Goal: Information Seeking & Learning: Learn about a topic

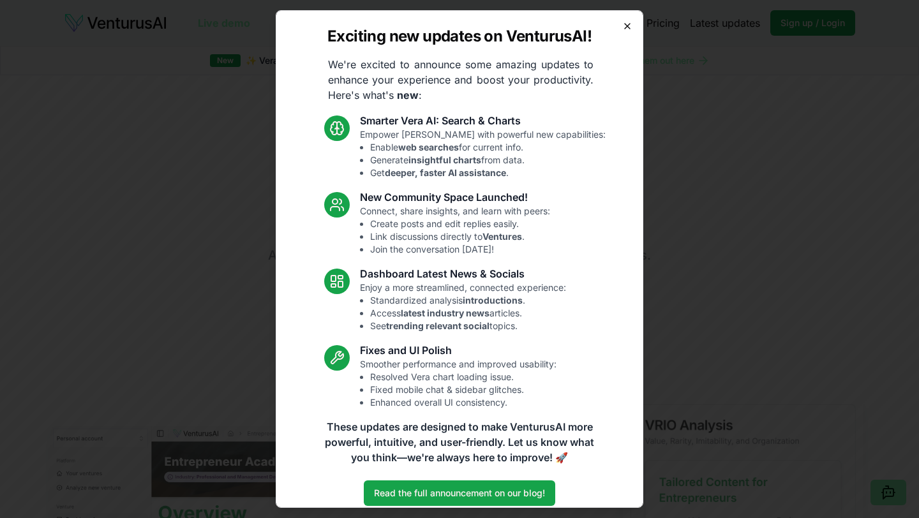
click at [629, 22] on icon "button" at bounding box center [628, 26] width 10 height 10
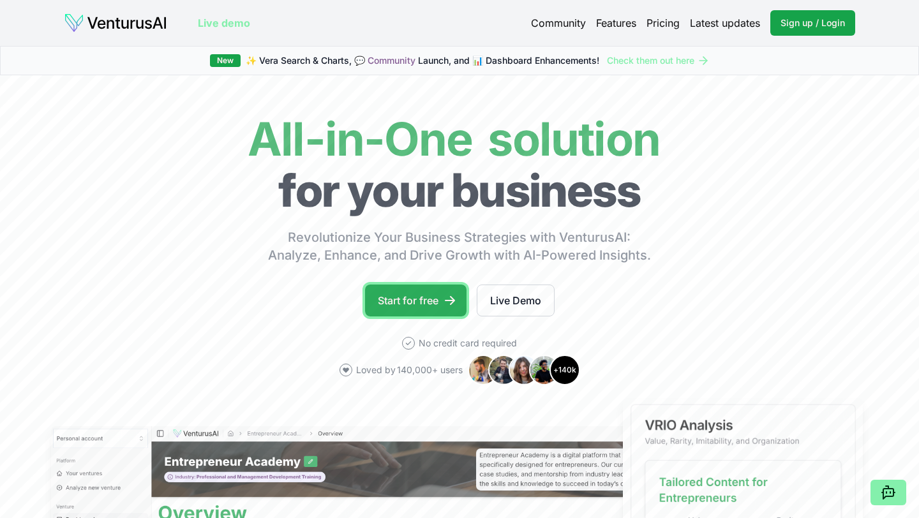
click at [416, 291] on link "Start for free" at bounding box center [416, 301] width 102 height 32
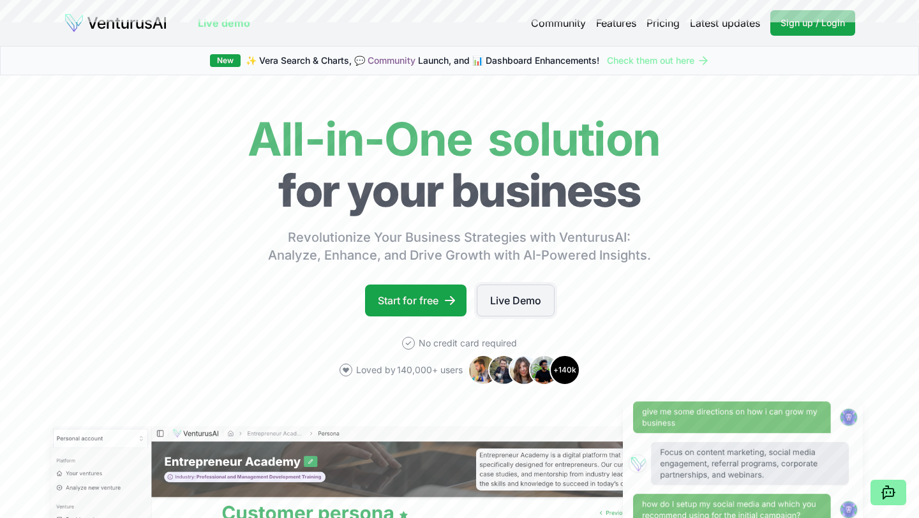
click at [519, 302] on link "Live Demo" at bounding box center [516, 301] width 78 height 32
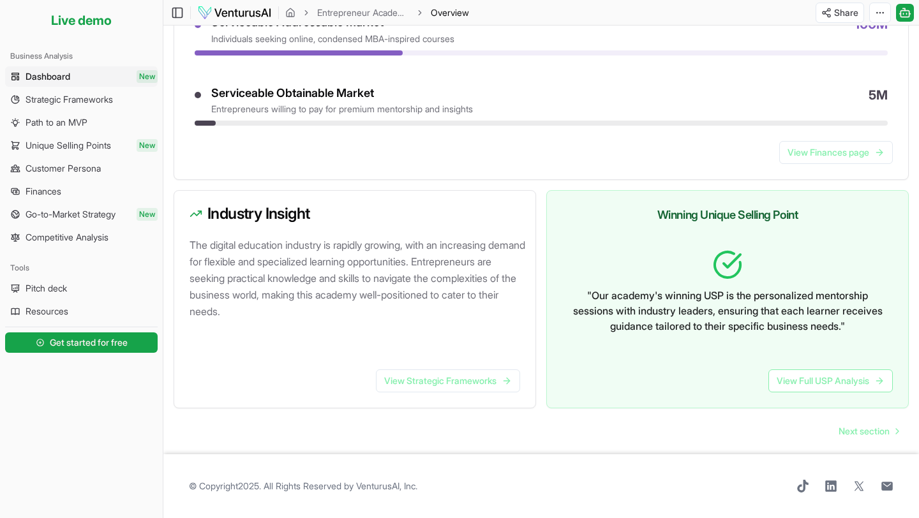
scroll to position [656, 0]
click at [844, 434] on span "Next section" at bounding box center [864, 431] width 51 height 13
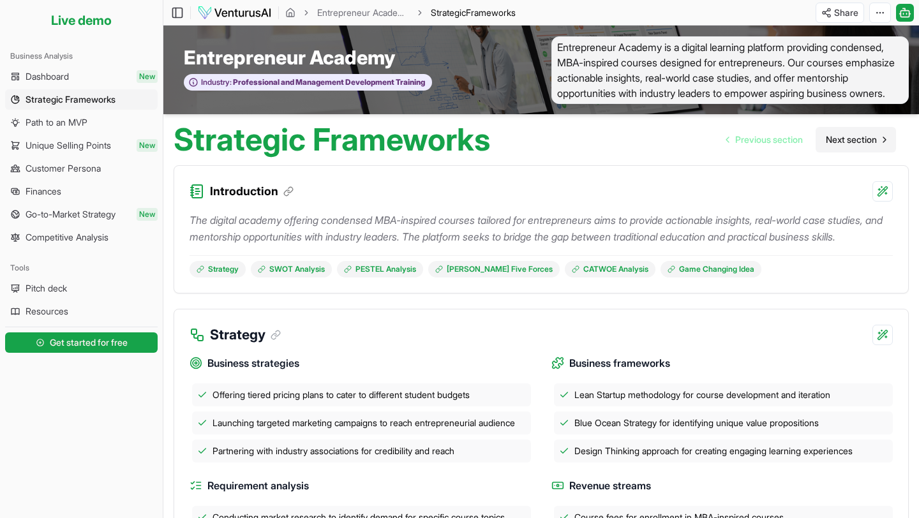
click at [841, 146] on span "Next section" at bounding box center [851, 139] width 51 height 13
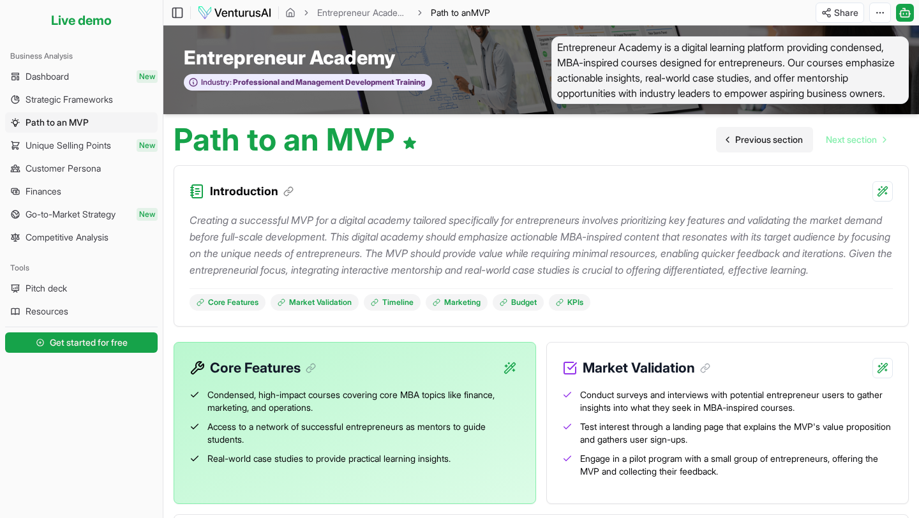
click at [767, 146] on span "Previous section" at bounding box center [770, 139] width 68 height 13
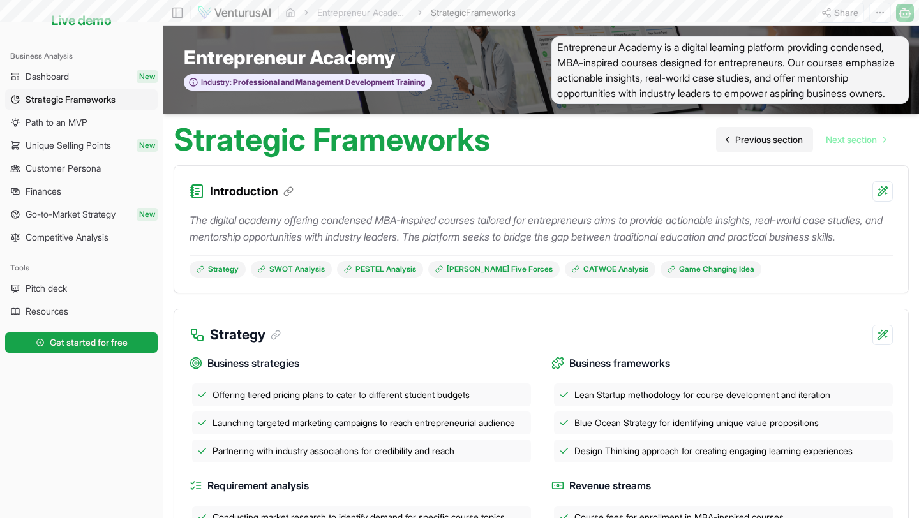
click at [767, 146] on span "Previous section" at bounding box center [770, 139] width 68 height 13
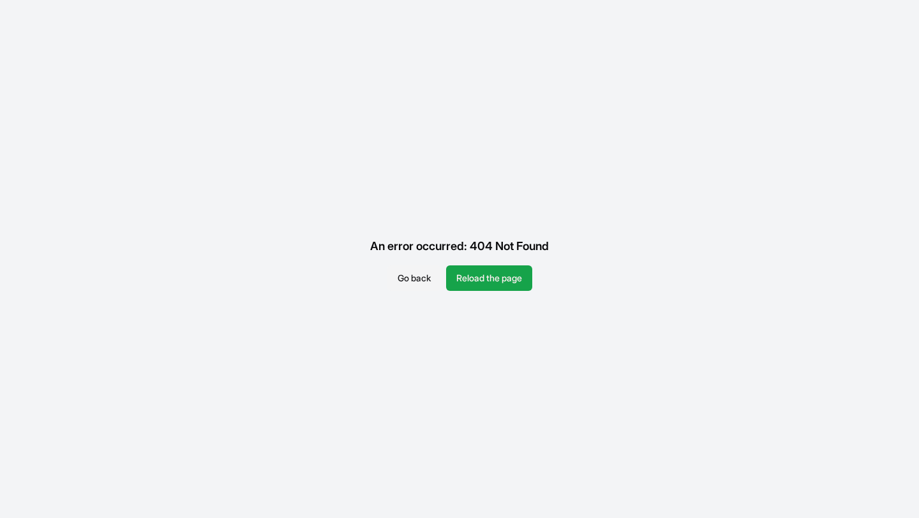
click at [462, 292] on div "An error occurred: 404 Not Found Go back Reload the page" at bounding box center [459, 259] width 919 height 518
click at [467, 289] on button "Reload the page" at bounding box center [489, 279] width 86 height 26
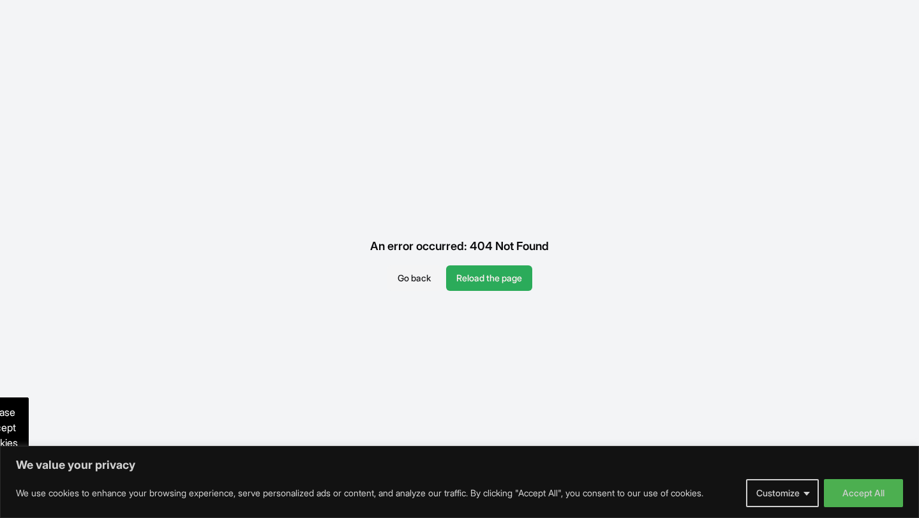
click at [467, 287] on button "Reload the page" at bounding box center [489, 279] width 86 height 26
click at [432, 285] on button "Go back" at bounding box center [415, 279] width 54 height 26
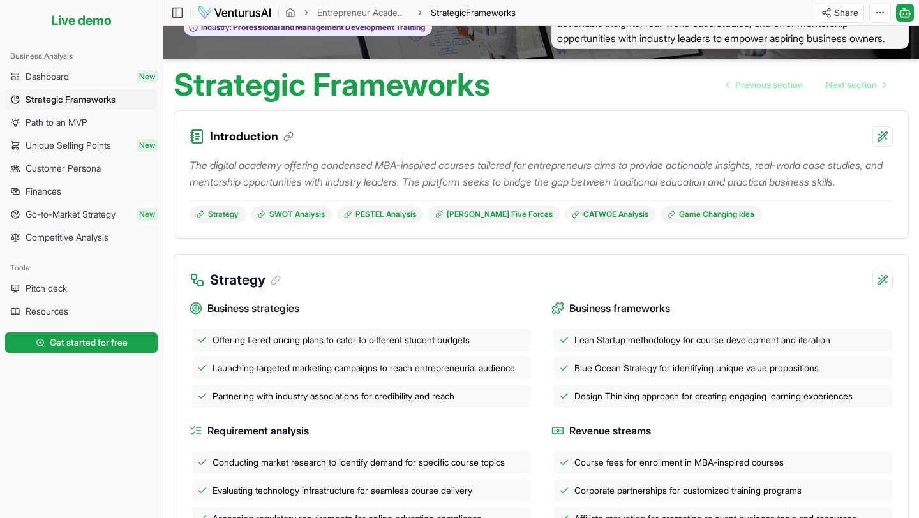
scroll to position [38, 0]
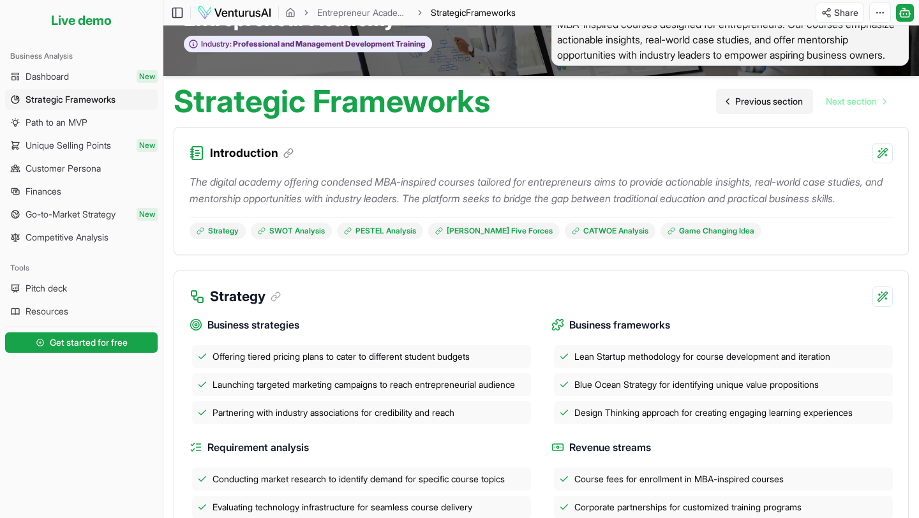
click at [725, 114] on link "Previous section" at bounding box center [764, 102] width 97 height 26
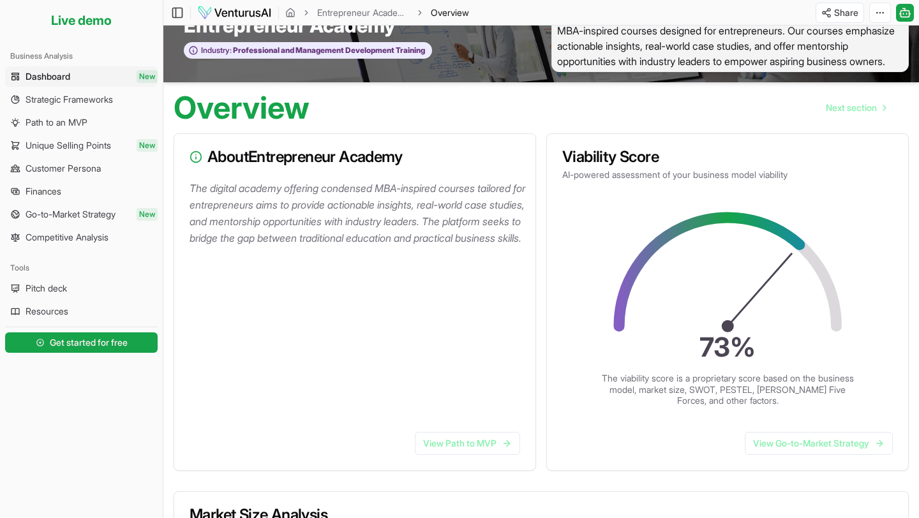
scroll to position [16, 0]
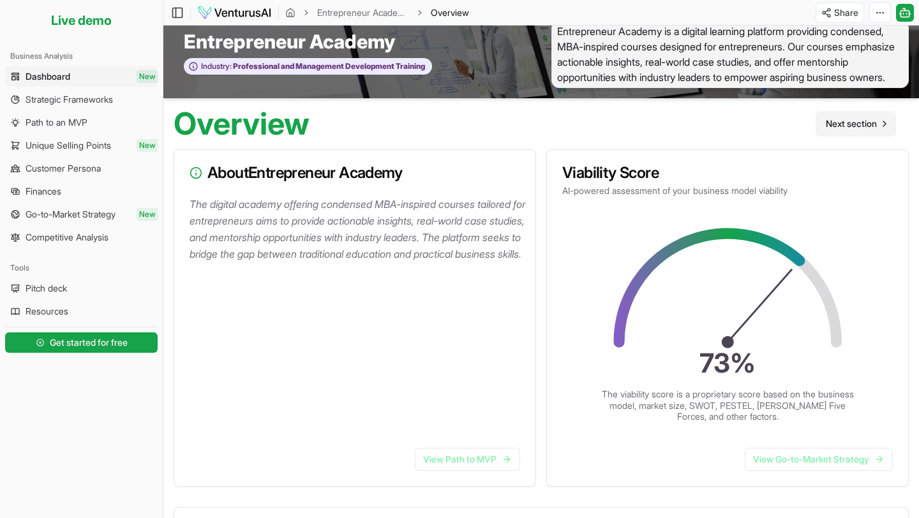
click at [849, 130] on span "Next section" at bounding box center [851, 123] width 51 height 13
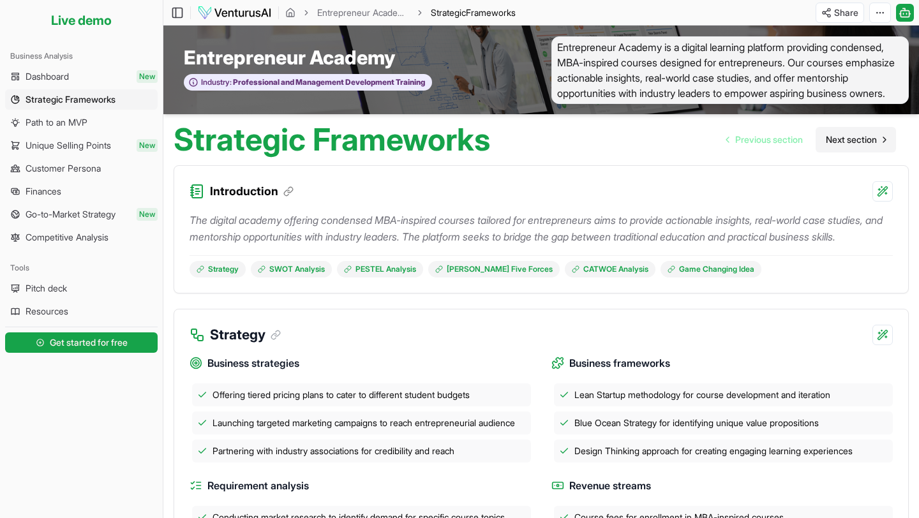
click at [843, 146] on span "Next section" at bounding box center [851, 139] width 51 height 13
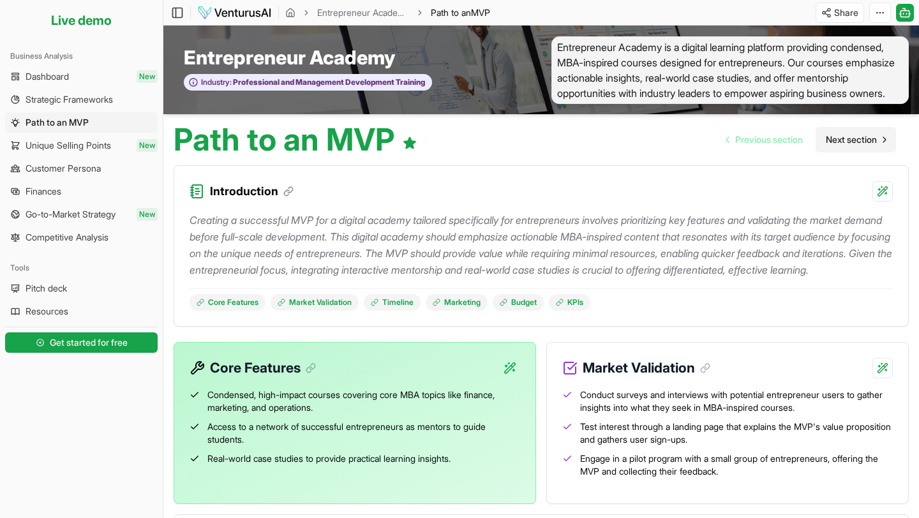
click at [845, 146] on span "Next section" at bounding box center [851, 139] width 51 height 13
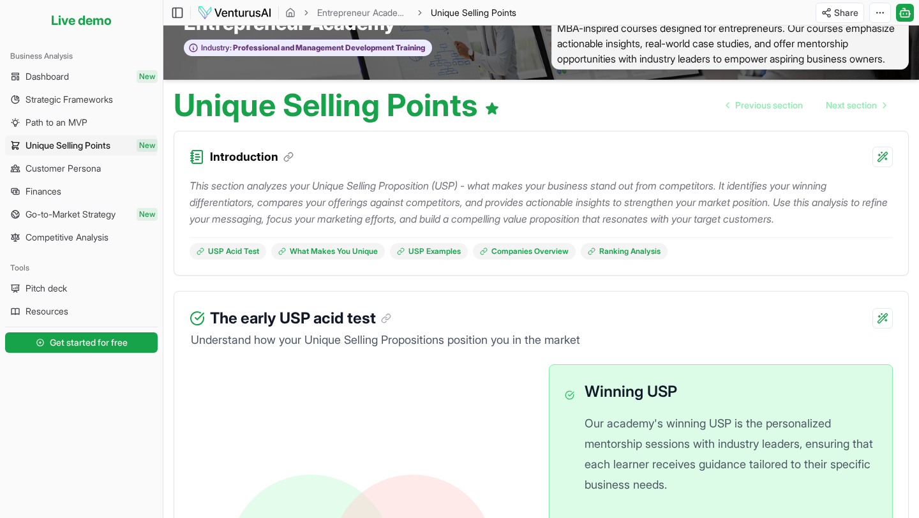
scroll to position [46, 0]
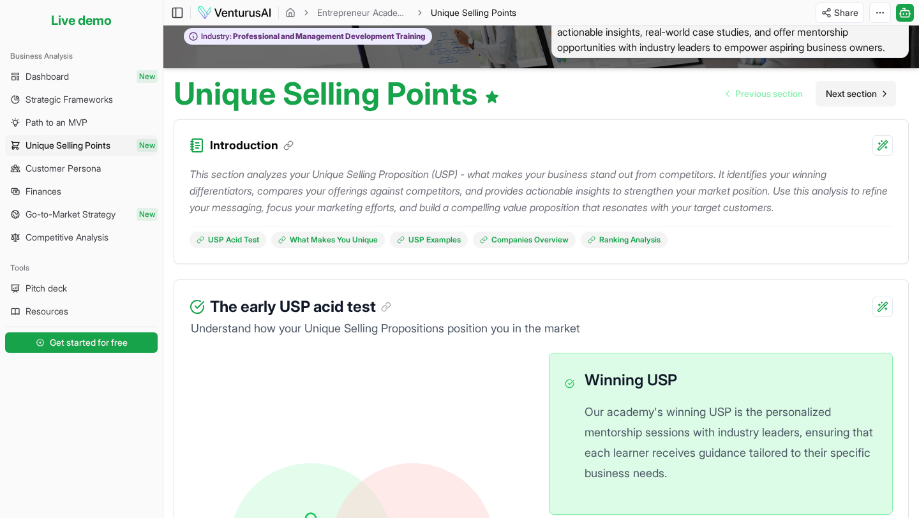
click at [834, 100] on span "Next section" at bounding box center [851, 93] width 51 height 13
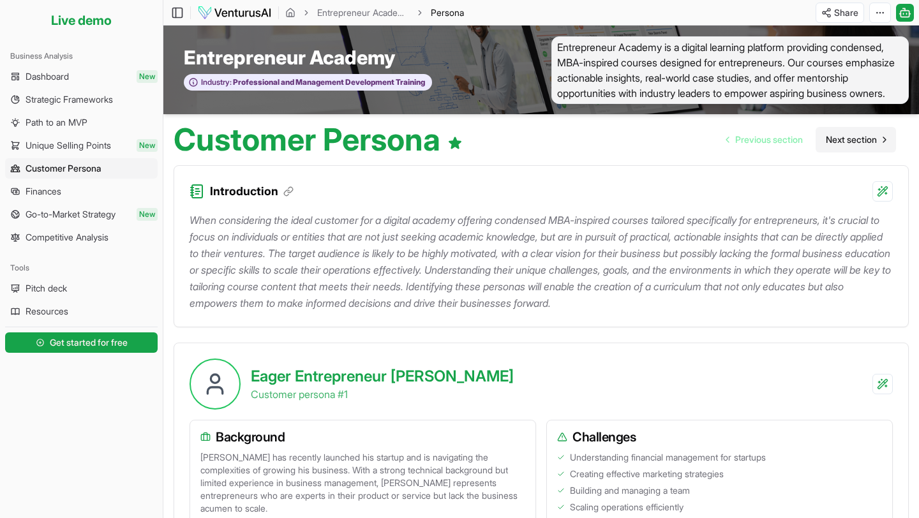
click at [843, 146] on span "Next section" at bounding box center [851, 139] width 51 height 13
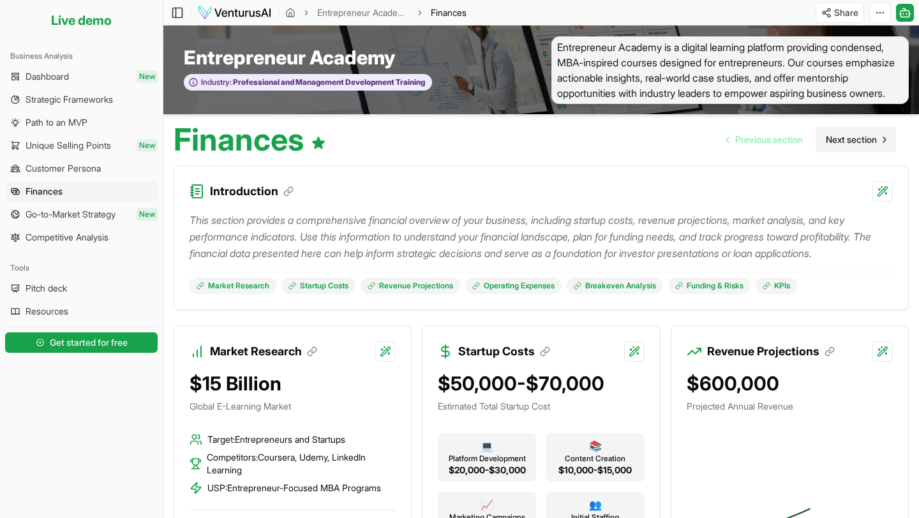
click at [843, 146] on span "Next section" at bounding box center [851, 139] width 51 height 13
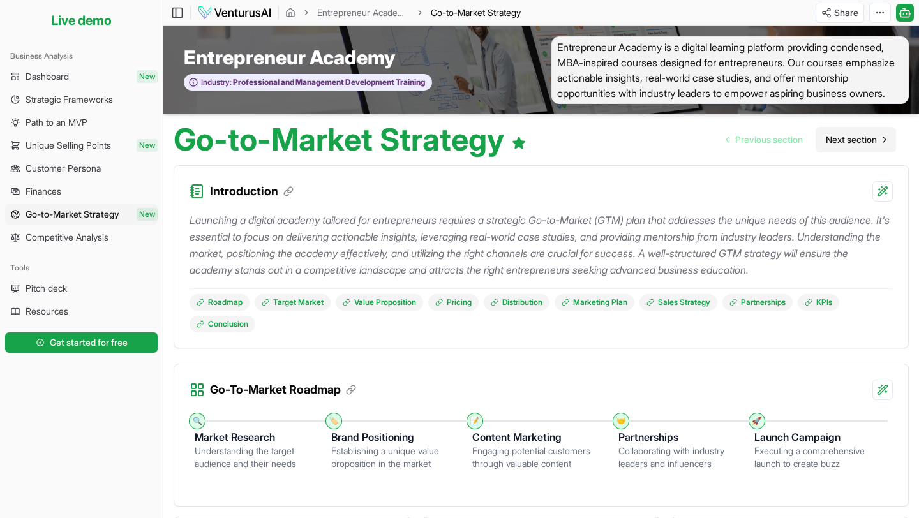
click at [843, 146] on span "Next section" at bounding box center [851, 139] width 51 height 13
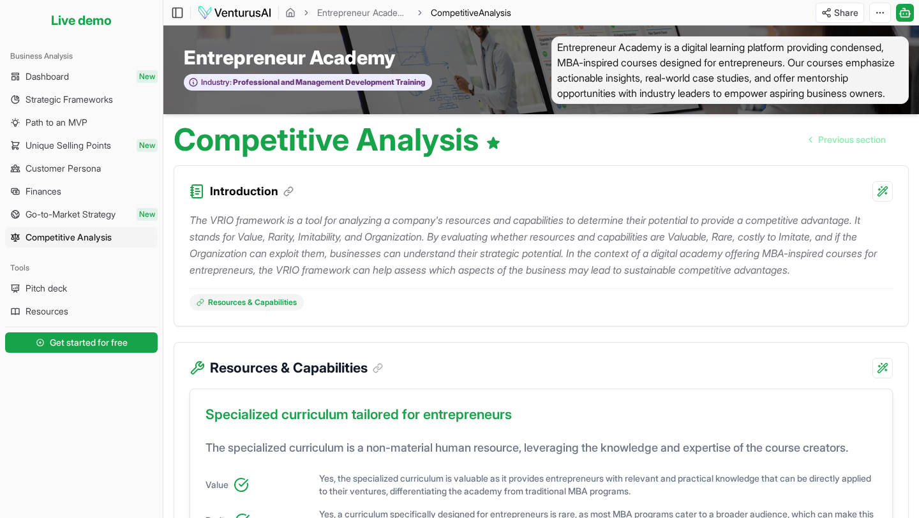
click at [843, 146] on span "Previous section" at bounding box center [853, 139] width 68 height 13
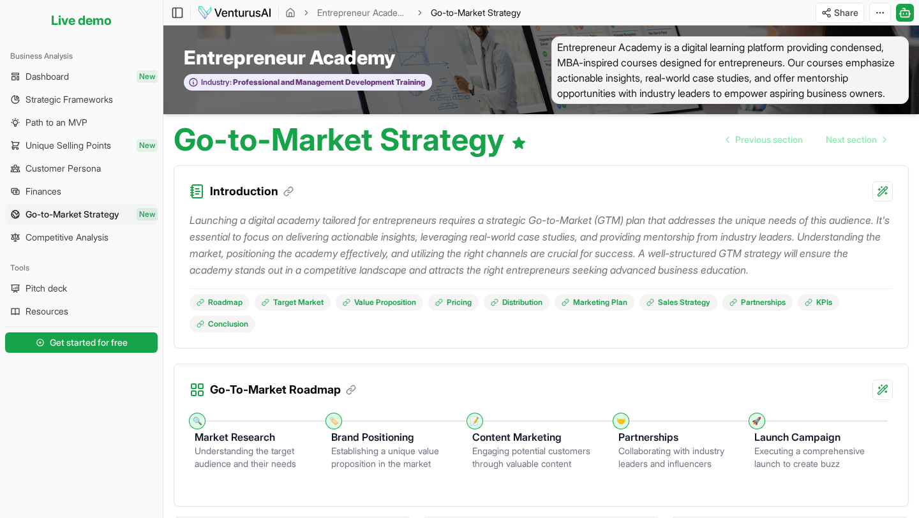
click at [843, 146] on span "Next section" at bounding box center [851, 139] width 51 height 13
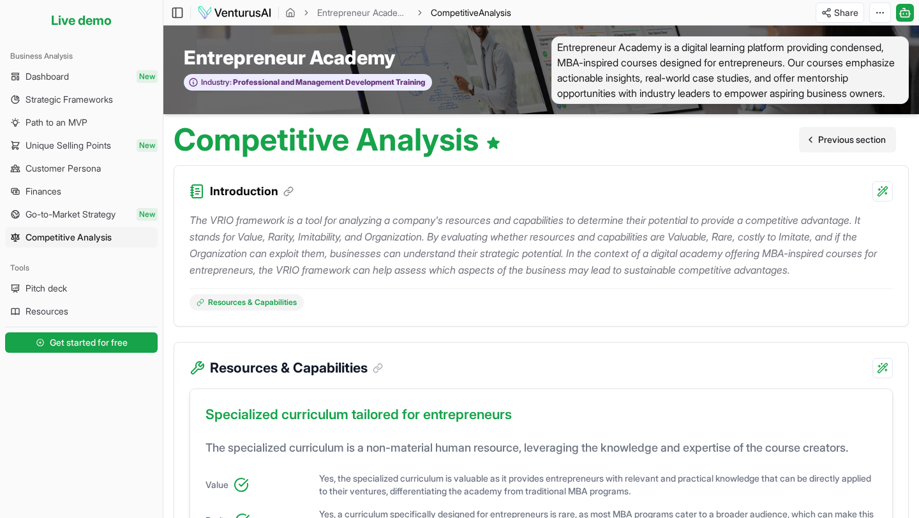
click at [824, 153] on link "Previous section" at bounding box center [847, 140] width 97 height 26
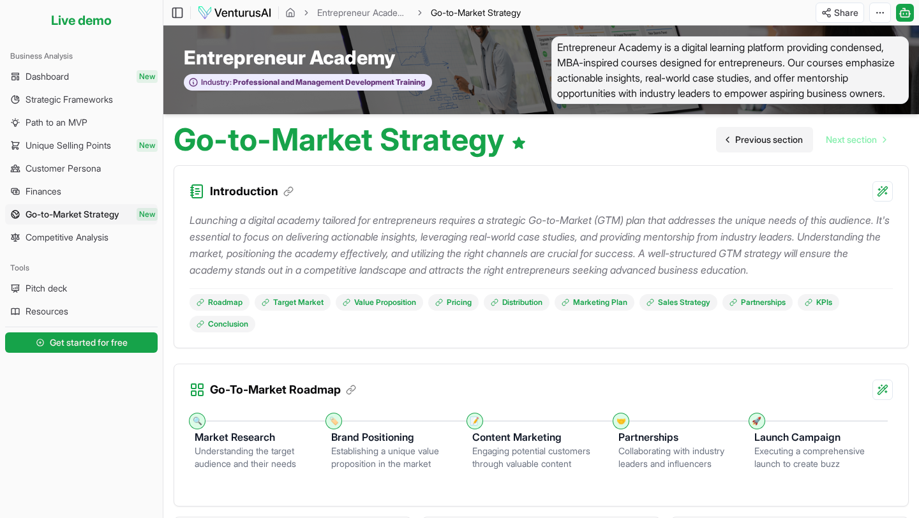
click at [752, 146] on span "Previous section" at bounding box center [770, 139] width 68 height 13
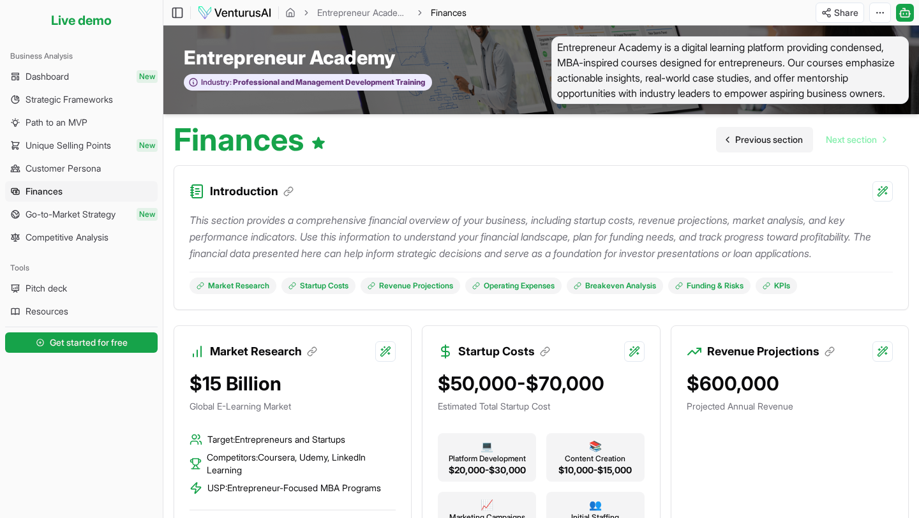
click at [752, 146] on span "Previous section" at bounding box center [770, 139] width 68 height 13
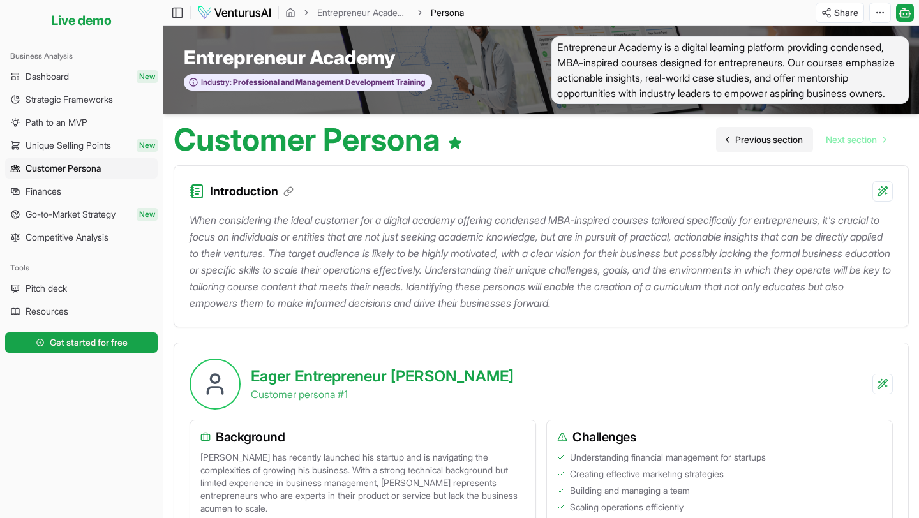
click at [752, 146] on span "Previous section" at bounding box center [770, 139] width 68 height 13
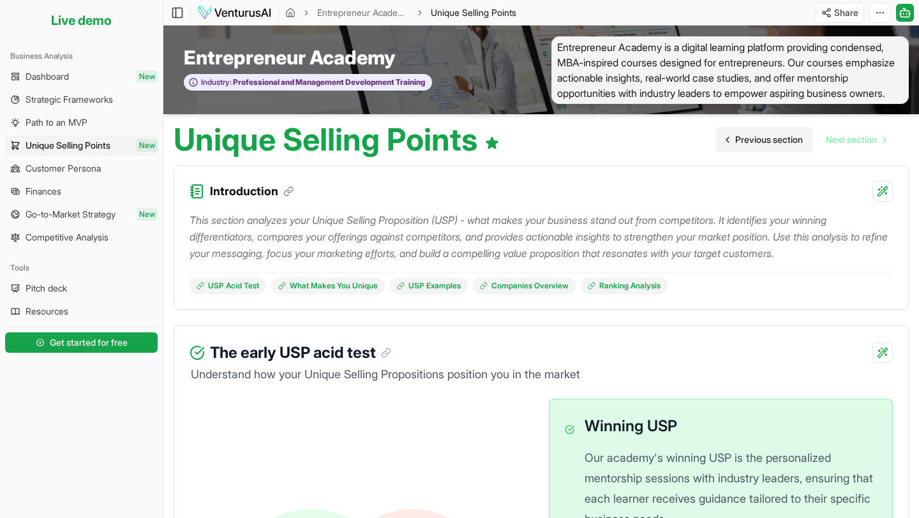
click at [752, 146] on span "Previous section" at bounding box center [770, 139] width 68 height 13
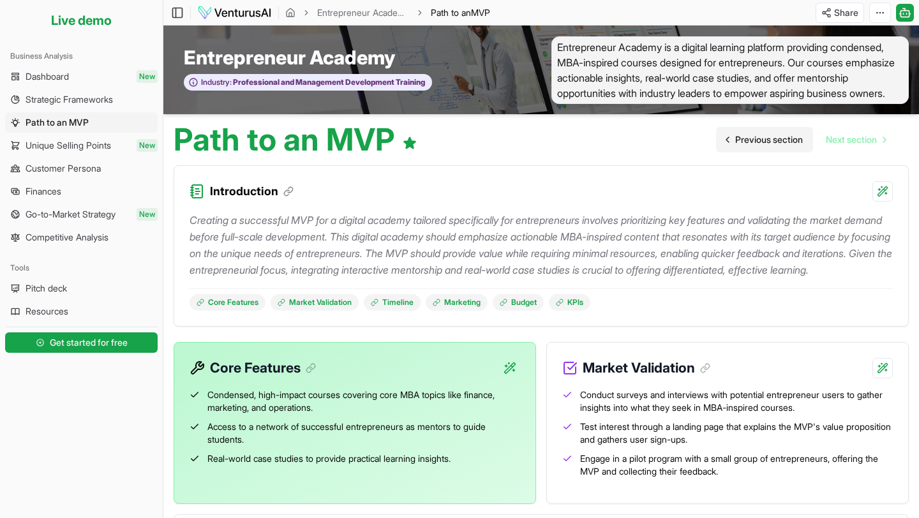
click at [752, 146] on span "Previous section" at bounding box center [770, 139] width 68 height 13
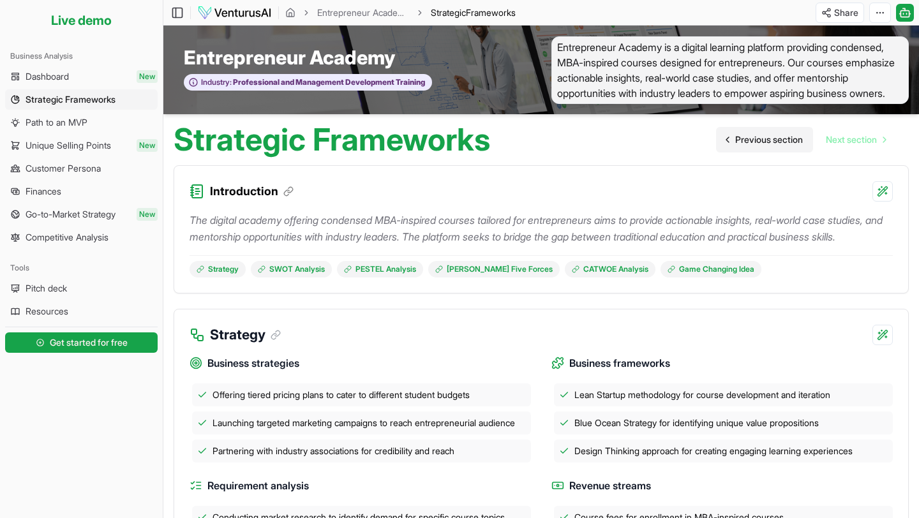
click at [752, 146] on span "Previous section" at bounding box center [770, 139] width 68 height 13
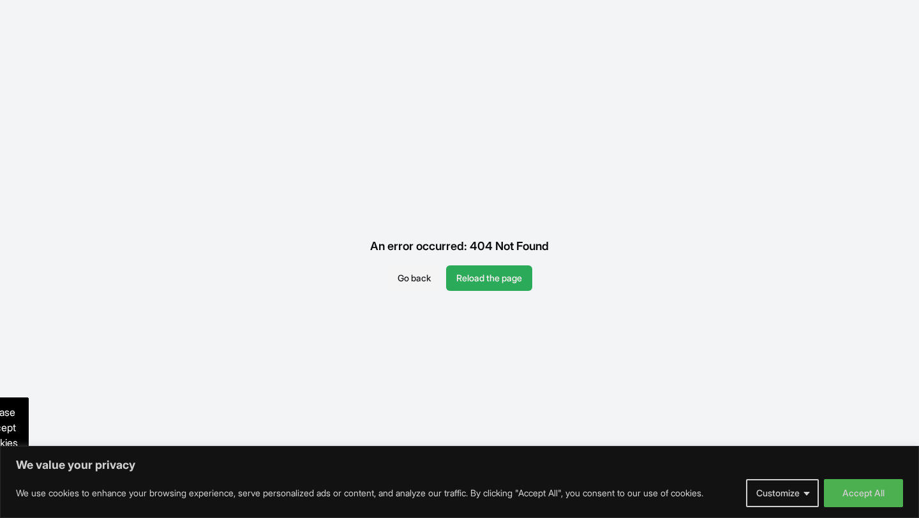
click at [477, 274] on button "Reload the page" at bounding box center [489, 279] width 86 height 26
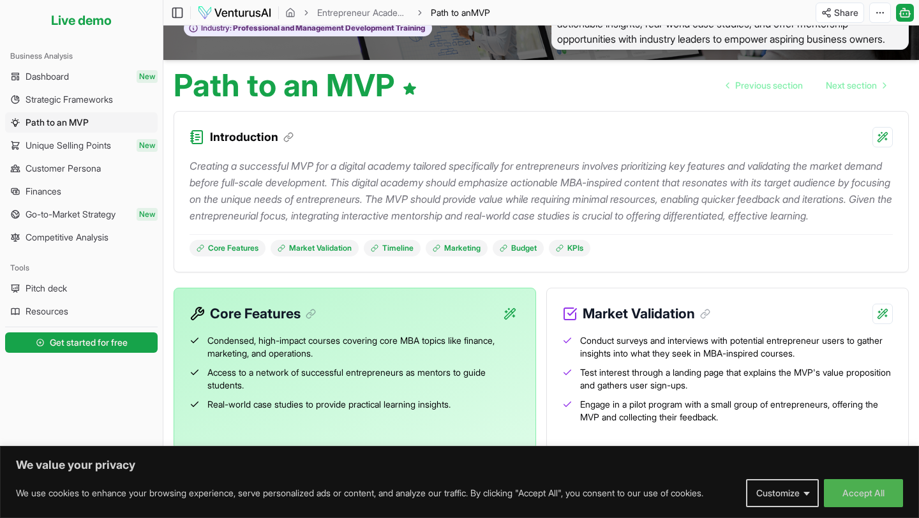
scroll to position [59, 0]
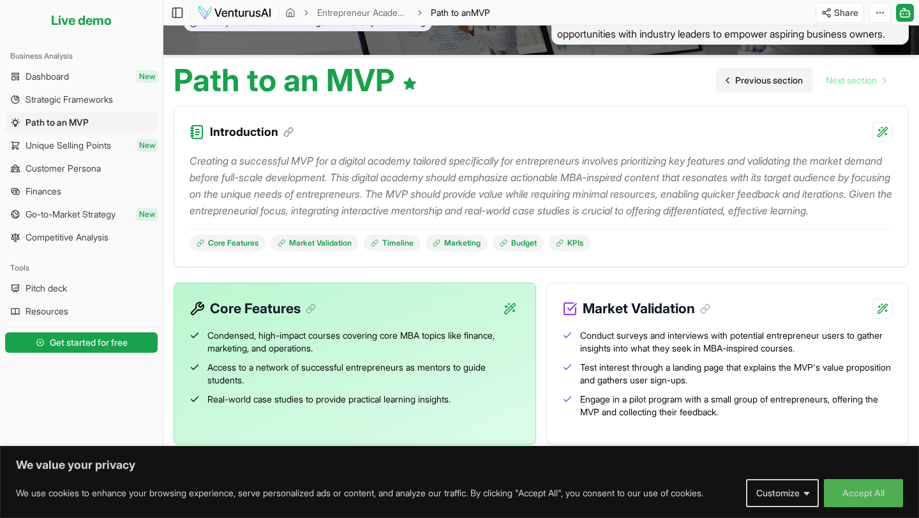
click at [761, 87] on span "Previous section" at bounding box center [770, 80] width 68 height 13
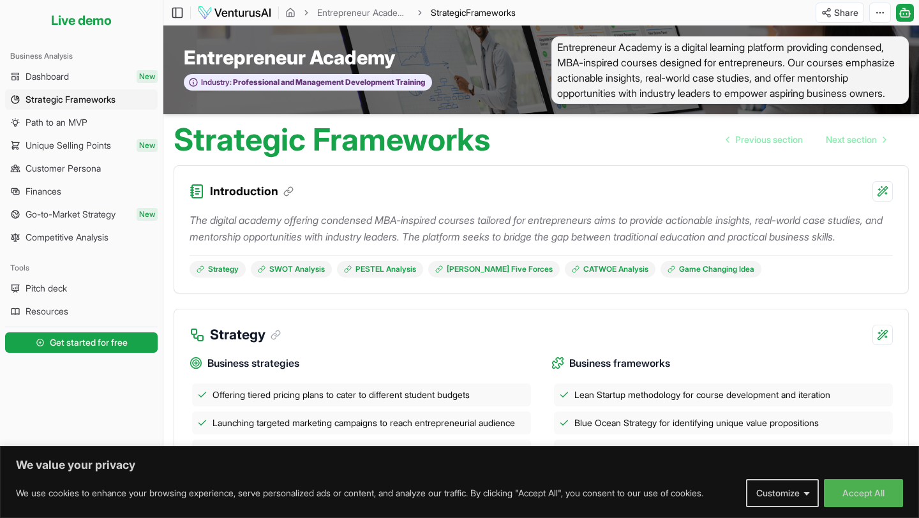
click at [763, 140] on div "Strategic Frameworks Previous section Next section" at bounding box center [541, 134] width 756 height 41
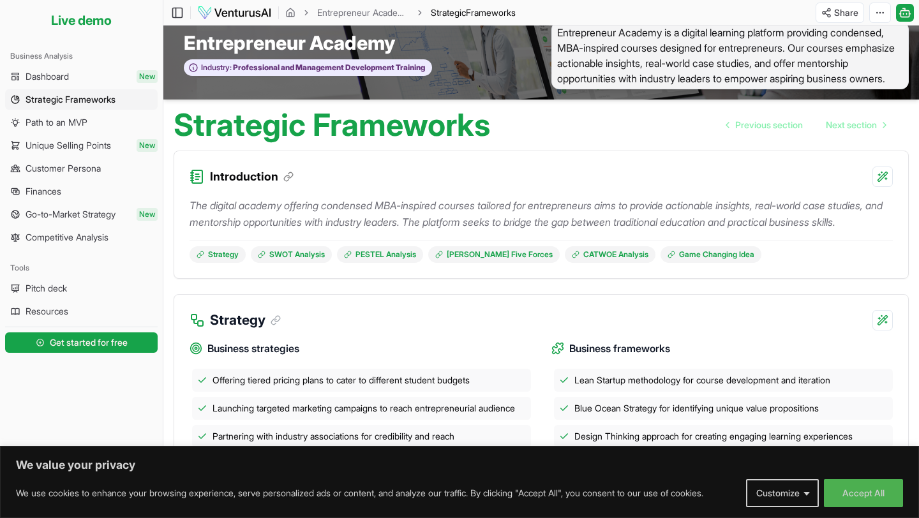
scroll to position [15, 0]
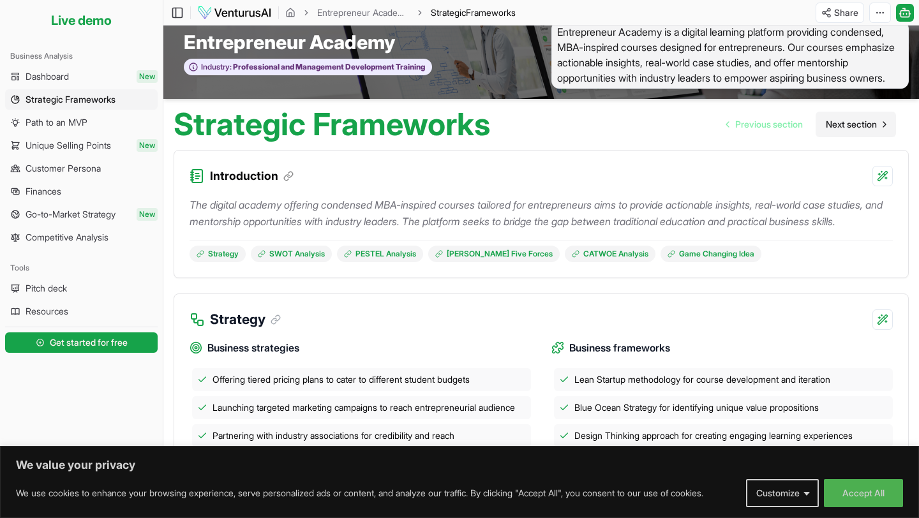
click at [836, 137] on link "Next section" at bounding box center [856, 125] width 80 height 26
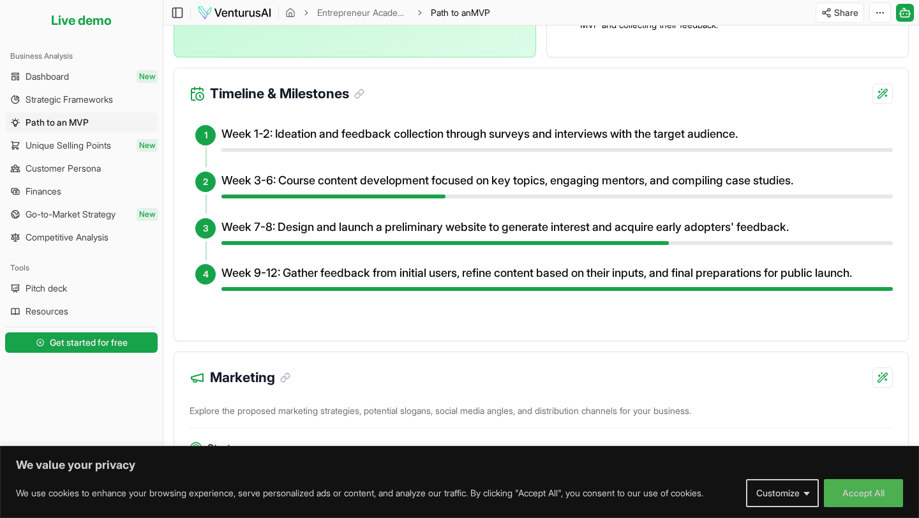
scroll to position [449, 0]
